Goal: Task Accomplishment & Management: Use online tool/utility

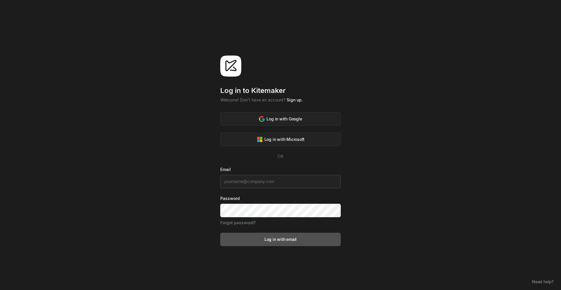
click at [276, 181] on input at bounding box center [280, 181] width 120 height 13
click at [262, 182] on input at bounding box center [280, 181] width 120 height 13
click at [260, 181] on input "torjus" at bounding box center [280, 181] width 120 height 13
type input "[EMAIL_ADDRESS][DOMAIN_NAME]"
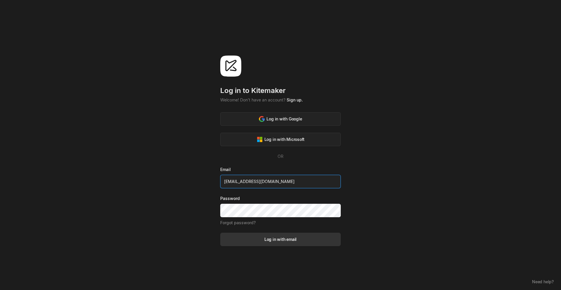
click at [269, 238] on div "Log in with email" at bounding box center [280, 239] width 32 height 6
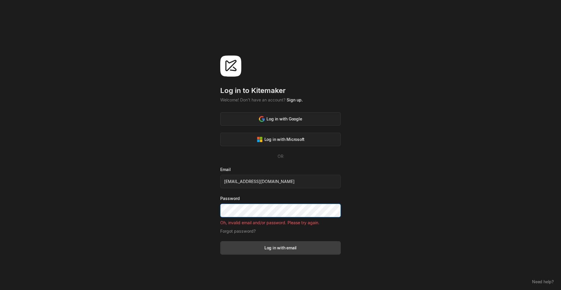
click at [219, 215] on div "Log in to [GEOGRAPHIC_DATA] Welcome! Don't have an account? Sign up. Log in wit…" at bounding box center [280, 145] width 561 height 290
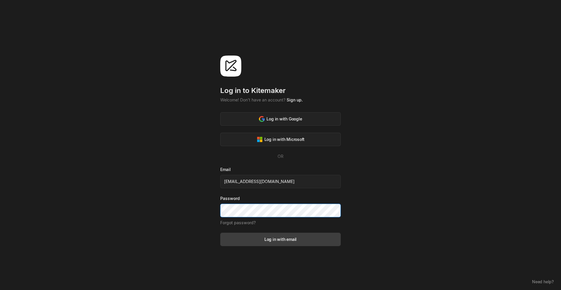
click at [220, 233] on button "Log in with email" at bounding box center [280, 239] width 120 height 13
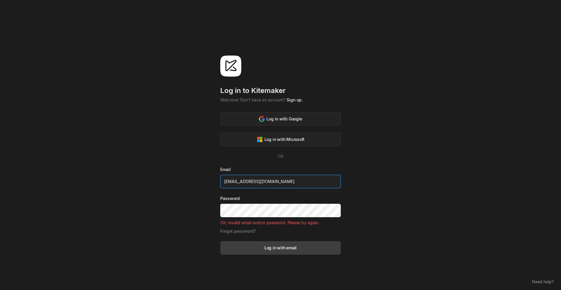
drag, startPoint x: 288, startPoint y: 179, endPoint x: 250, endPoint y: 179, distance: 37.4
click at [250, 179] on input "[EMAIL_ADDRESS][DOMAIN_NAME]" at bounding box center [280, 181] width 120 height 13
click at [277, 117] on div "Log in with Google" at bounding box center [280, 119] width 43 height 6
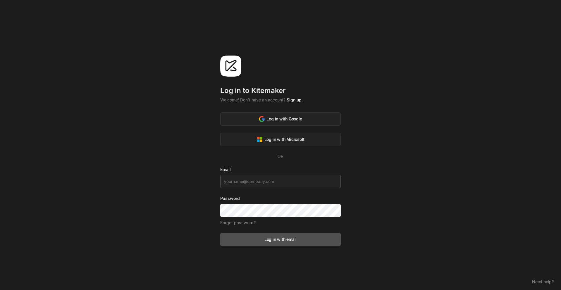
click at [245, 184] on input at bounding box center [280, 181] width 120 height 13
type input "torjusbh@gmail.com"
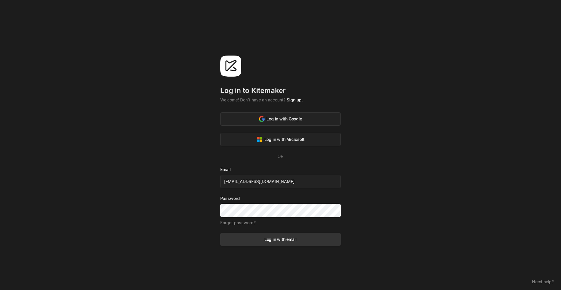
click at [279, 241] on div "Log in with email" at bounding box center [280, 239] width 32 height 6
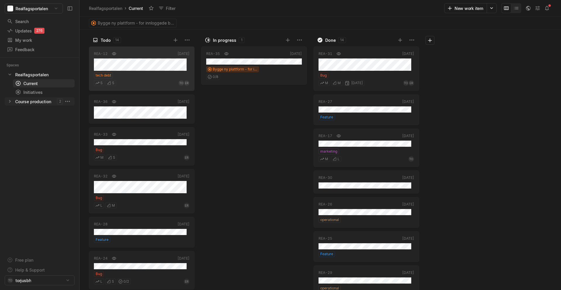
click at [32, 103] on div "Course production" at bounding box center [33, 101] width 36 height 6
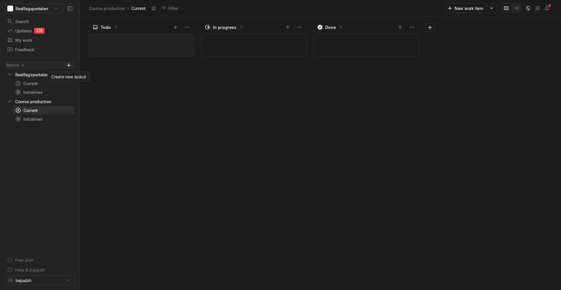
click at [68, 65] on icon at bounding box center [69, 65] width 6 height 6
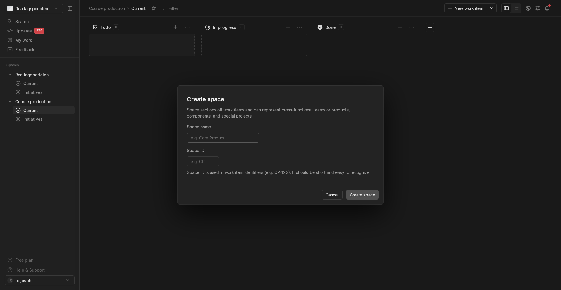
type input "K"
type input "K1"
type input "KA"
type input "KAr"
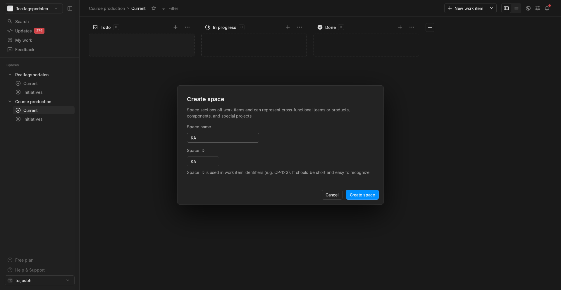
type input "KAR"
type input "KA"
type input "K"
type input "K1"
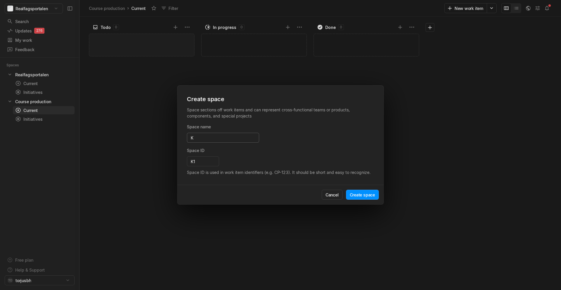
type input "Ka"
type input "KA"
type input "Kar"
type input "KAR"
type input "Karakterestimator"
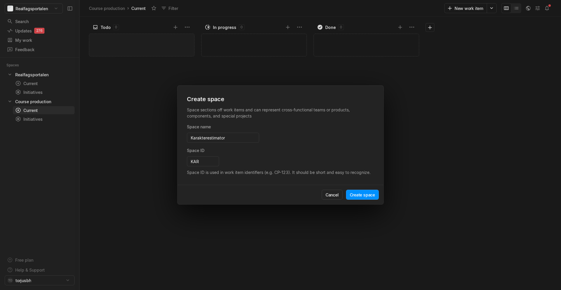
click at [250, 155] on div "Space ID KAR Space ID is used in work item identifiers (e.g. CP-123). It should…" at bounding box center [279, 161] width 184 height 28
click at [354, 193] on button "Create space" at bounding box center [362, 195] width 33 height 10
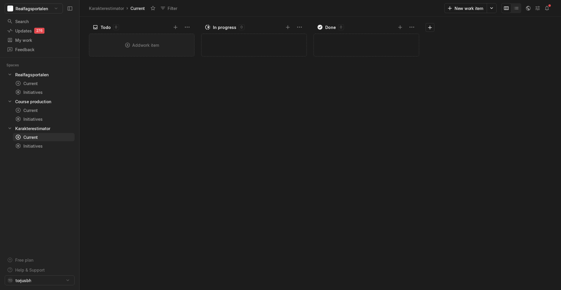
click at [144, 44] on div "Add work item" at bounding box center [141, 45] width 105 height 22
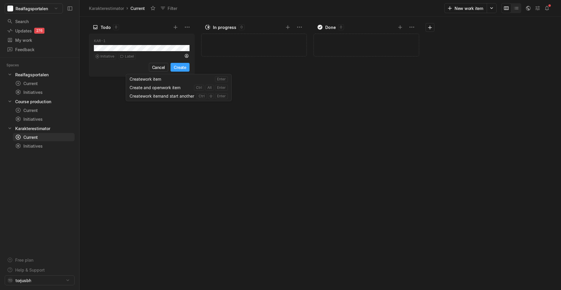
click at [179, 68] on button "Create" at bounding box center [179, 67] width 19 height 9
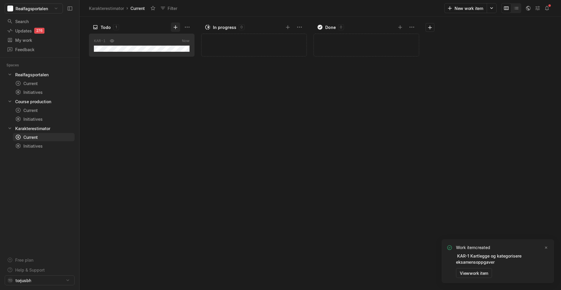
click at [173, 28] on icon at bounding box center [175, 27] width 6 height 6
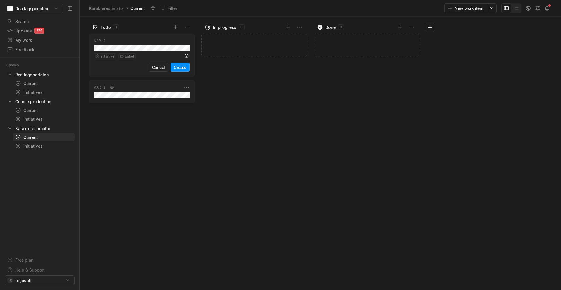
click at [177, 67] on button "Create" at bounding box center [179, 67] width 19 height 9
